Goal: Task Accomplishment & Management: Manage account settings

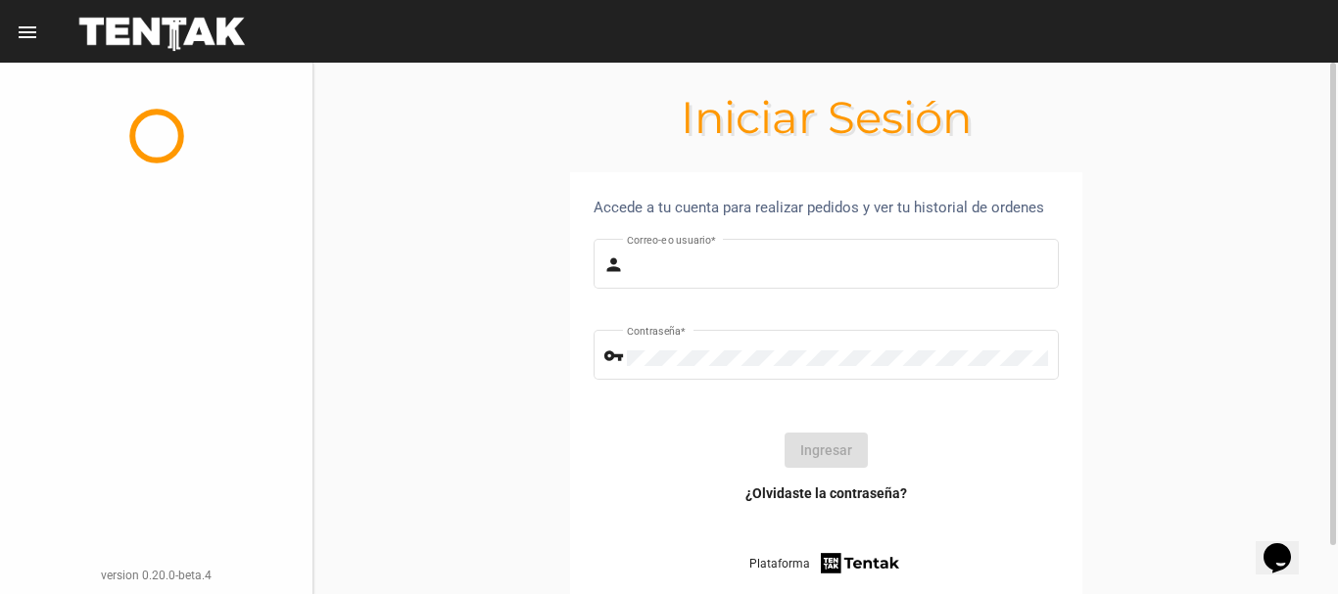
type input "diego1975"
click at [818, 450] on button "Ingresar" at bounding box center [825, 450] width 83 height 35
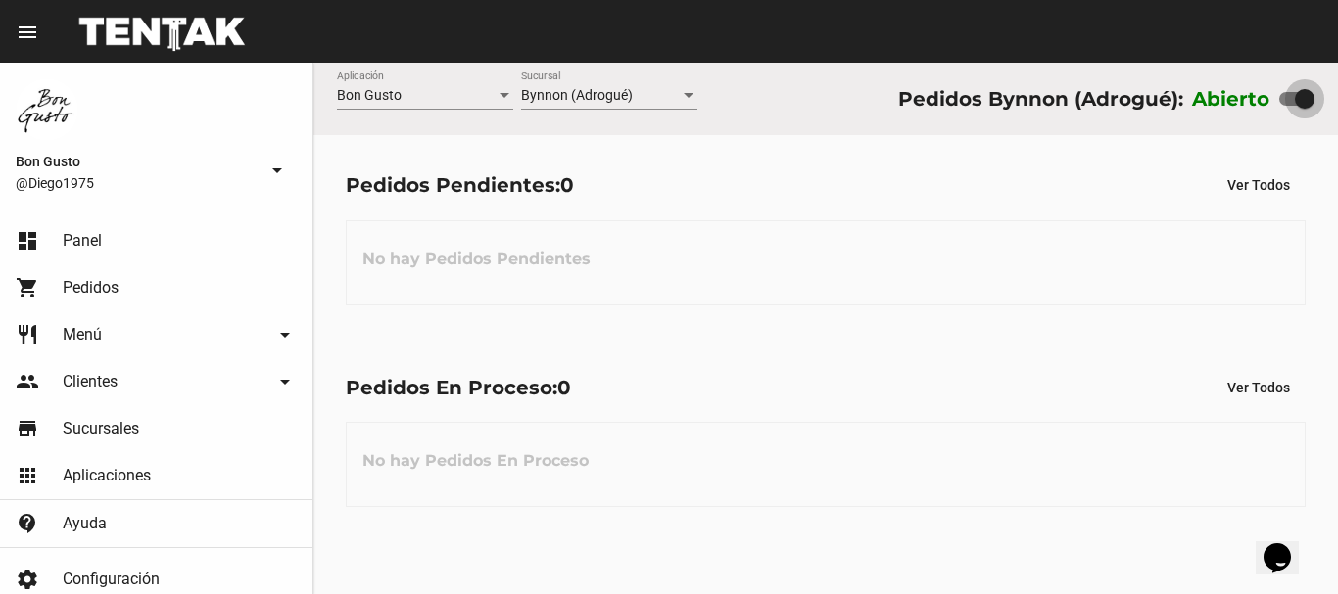
click at [1288, 91] on label at bounding box center [1296, 99] width 35 height 24
click at [1288, 106] on input "checkbox" at bounding box center [1288, 106] width 1 height 1
checkbox input "false"
